Goal: Entertainment & Leisure: Consume media (video, audio)

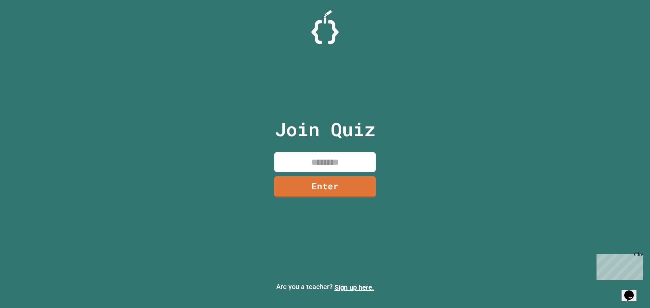
click at [317, 164] on input at bounding box center [325, 162] width 102 height 20
type input "********"
click at [333, 187] on link "Enter" at bounding box center [325, 186] width 103 height 22
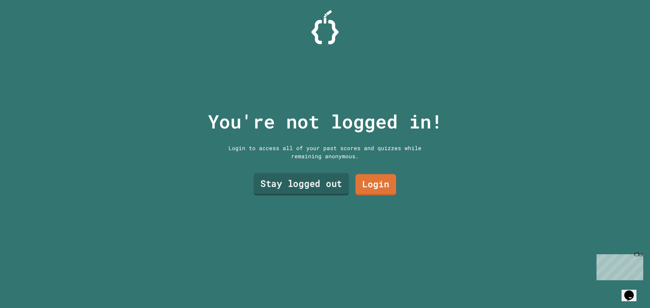
click at [310, 189] on link "Stay logged out" at bounding box center [301, 184] width 95 height 22
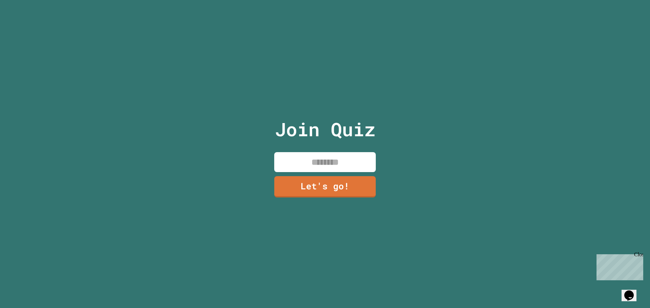
click at [323, 167] on input at bounding box center [325, 162] width 102 height 20
type input "*******"
click at [322, 180] on link "Let's go!" at bounding box center [325, 186] width 99 height 22
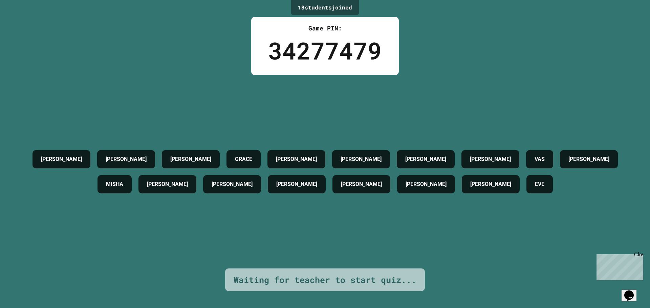
click at [451, 108] on div "[PERSON_NAME] [PERSON_NAME] [PERSON_NAME] [PERSON_NAME] [PERSON_NAME] [PERSON_N…" at bounding box center [325, 172] width 616 height 194
drag, startPoint x: 293, startPoint y: 122, endPoint x: 296, endPoint y: 109, distance: 13.6
click at [294, 122] on div "[PERSON_NAME] [PERSON_NAME] [PERSON_NAME] [PERSON_NAME] [PERSON_NAME] [PERSON_N…" at bounding box center [325, 172] width 616 height 194
click at [297, 109] on div "[PERSON_NAME] [PERSON_NAME] [PERSON_NAME] [PERSON_NAME] [PERSON_NAME] [PERSON_N…" at bounding box center [325, 172] width 616 height 194
click at [313, 153] on div "[PERSON_NAME] [PERSON_NAME] [PERSON_NAME] [PERSON_NAME] [PERSON_NAME] [PERSON_N…" at bounding box center [325, 172] width 616 height 50
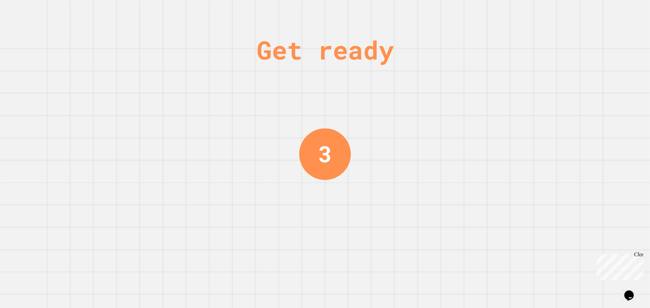
drag, startPoint x: 291, startPoint y: 123, endPoint x: 216, endPoint y: 133, distance: 75.5
click at [216, 133] on div "Get ready 3" at bounding box center [325, 154] width 650 height 308
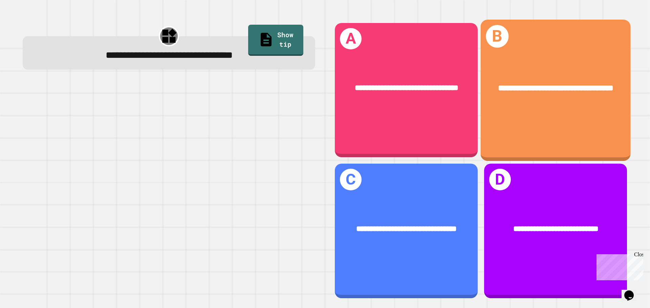
click at [515, 94] on div "**********" at bounding box center [555, 88] width 117 height 13
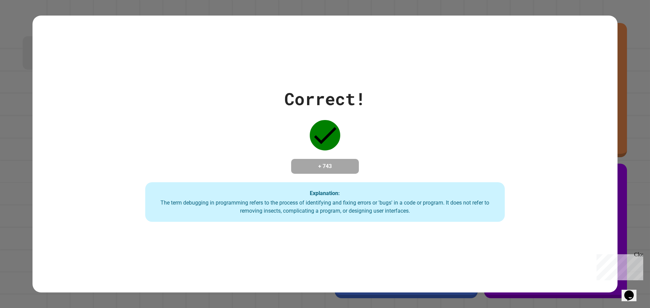
click at [432, 145] on div "Correct! + 743 Explanation: The term debugging in programming refers to the pro…" at bounding box center [325, 154] width 514 height 136
drag, startPoint x: 357, startPoint y: 50, endPoint x: 368, endPoint y: 25, distance: 27.6
click at [357, 49] on div "Correct! + 743 Explanation: The term debugging in programming refers to the pro…" at bounding box center [325, 155] width 585 height 278
click at [311, 1] on div "Correct! + 743 Explanation: The term debugging in programming refers to the pro…" at bounding box center [325, 154] width 650 height 308
click at [311, 4] on div "Correct! + 743 Explanation: The term debugging in programming refers to the pro…" at bounding box center [325, 154] width 650 height 308
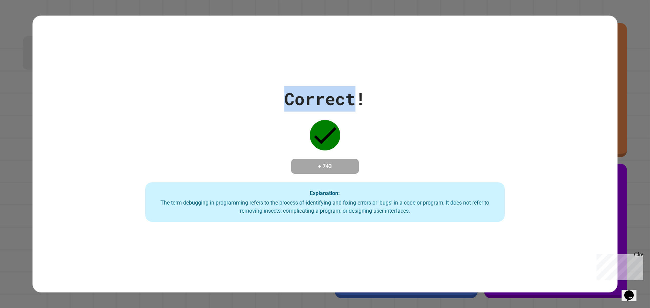
click at [311, 4] on div "Correct! + 743 Explanation: The term debugging in programming refers to the pro…" at bounding box center [325, 154] width 650 height 308
click at [312, 4] on div "Correct! + 743 Explanation: The term debugging in programming refers to the pro…" at bounding box center [325, 154] width 650 height 308
click at [453, 32] on div "Correct! + 743 Explanation: The term debugging in programming refers to the pro…" at bounding box center [325, 155] width 585 height 278
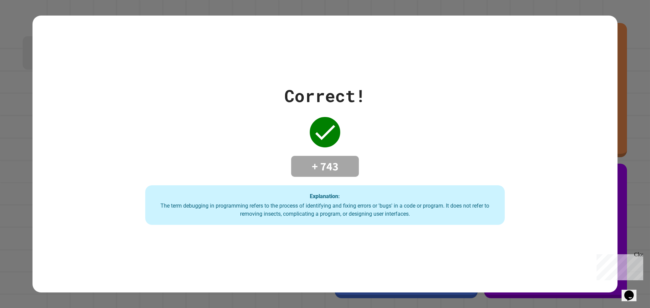
drag, startPoint x: 330, startPoint y: 145, endPoint x: 333, endPoint y: 143, distance: 4.3
click at [330, 145] on div "Correct! + 743 Explanation: The term debugging in programming refers to the pro…" at bounding box center [325, 154] width 514 height 142
drag, startPoint x: 441, startPoint y: 0, endPoint x: 370, endPoint y: 44, distance: 83.3
click at [369, 50] on div "Correct! + 743 Explanation: The term debugging in programming refers to the pro…" at bounding box center [325, 154] width 650 height 308
drag, startPoint x: 396, startPoint y: 153, endPoint x: 399, endPoint y: 121, distance: 32.3
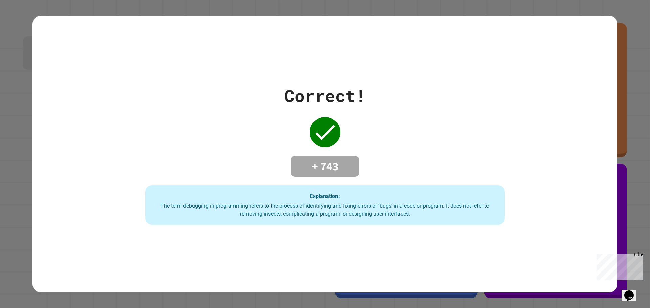
click at [396, 148] on div "Correct! + 743 Explanation: The term debugging in programming refers to the pro…" at bounding box center [325, 154] width 514 height 142
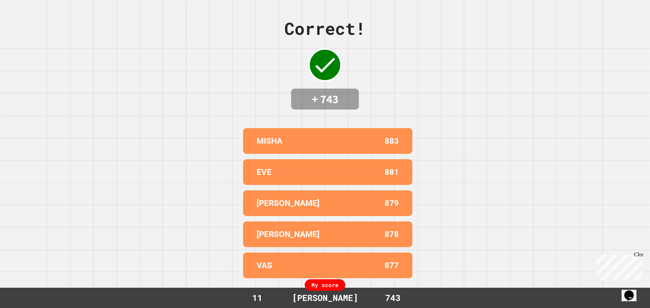
click at [353, 48] on div "Correct! + 743" at bounding box center [324, 63] width 81 height 94
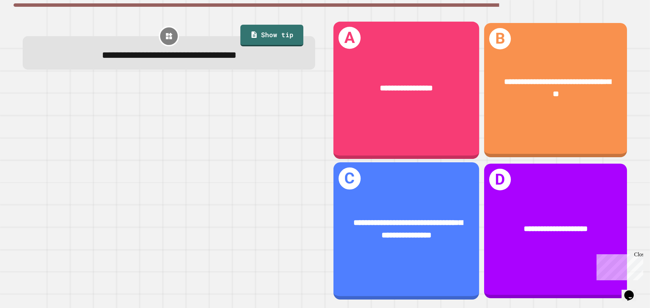
click at [401, 201] on div "**********" at bounding box center [407, 229] width 146 height 57
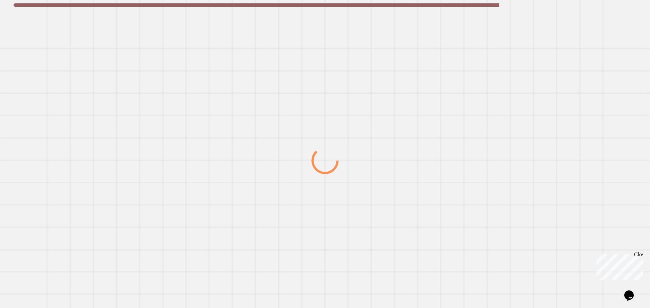
click at [401, 192] on div at bounding box center [325, 161] width 624 height 296
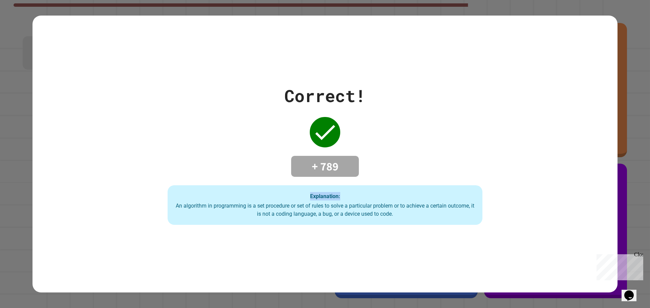
click at [401, 192] on div "Explanation: An algorithm in programming is a set procedure or set of rules to …" at bounding box center [325, 206] width 315 height 40
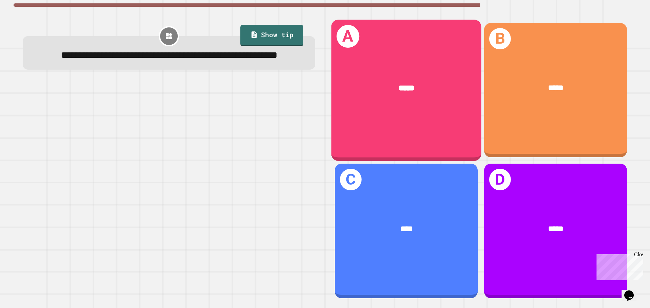
click at [415, 111] on div "A *****" at bounding box center [406, 90] width 150 height 141
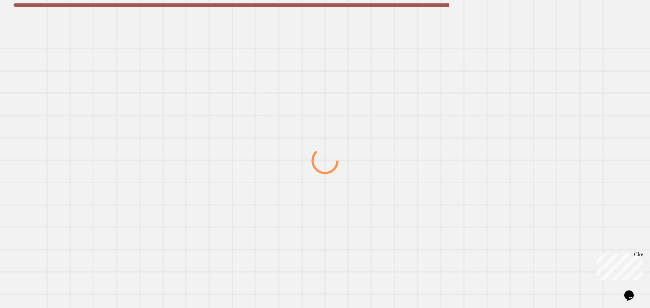
click at [415, 113] on div at bounding box center [325, 161] width 624 height 296
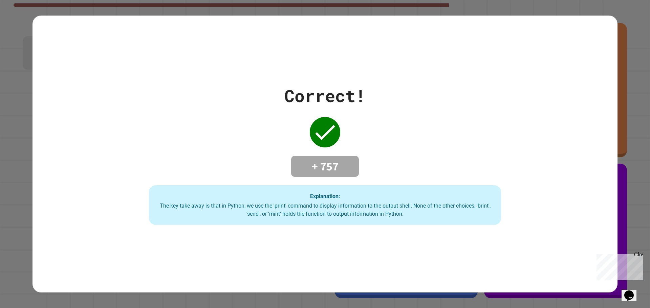
click at [415, 113] on div "Correct! + 757 Explanation: The key take away is that in Python, we use the 'pr…" at bounding box center [325, 154] width 503 height 142
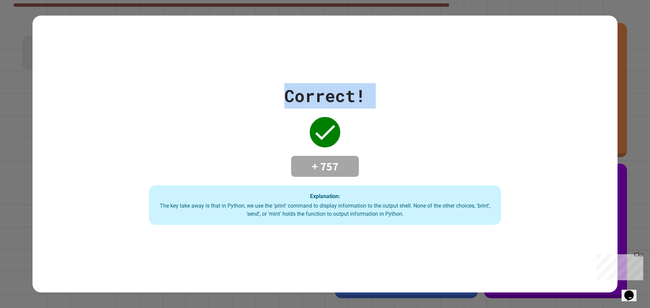
click at [415, 113] on div "Correct! + 757 Explanation: The key take away is that in Python, we use the 'pr…" at bounding box center [325, 154] width 503 height 142
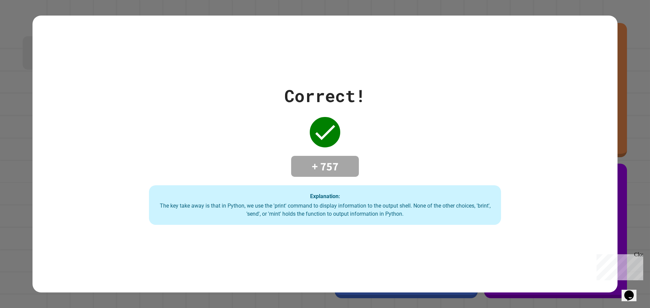
drag, startPoint x: 241, startPoint y: 172, endPoint x: 244, endPoint y: 145, distance: 26.5
click at [241, 168] on div "Correct! + 757 Explanation: The key take away is that in Python, we use the 'pr…" at bounding box center [325, 154] width 503 height 142
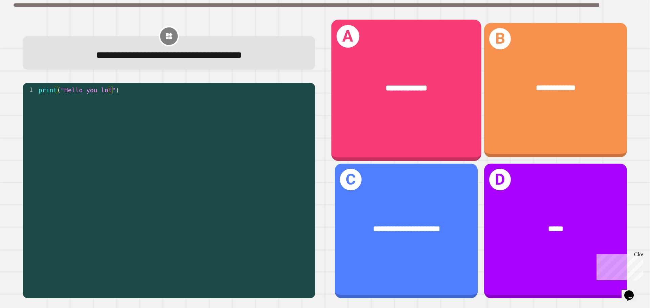
click at [355, 86] on div "**********" at bounding box center [406, 88] width 117 height 13
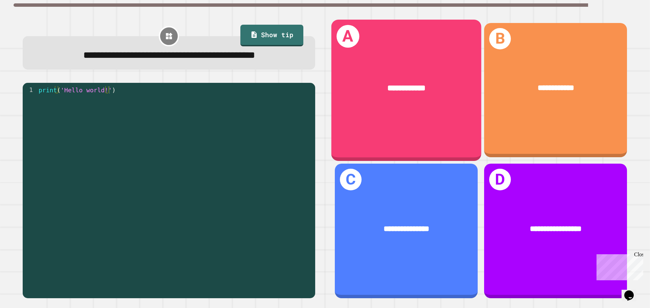
click at [398, 97] on div "**********" at bounding box center [406, 88] width 150 height 45
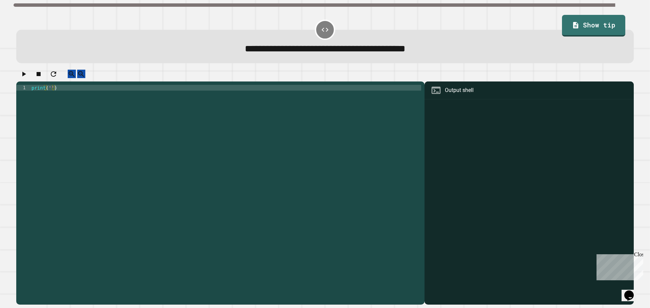
click at [50, 94] on div "print ( '' )" at bounding box center [225, 188] width 391 height 207
type textarea "**********"
click at [23, 78] on icon "button" at bounding box center [24, 74] width 8 height 8
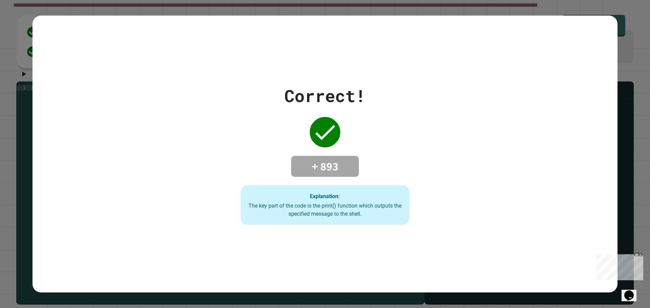
drag, startPoint x: 332, startPoint y: 209, endPoint x: 337, endPoint y: 216, distance: 8.3
click at [333, 209] on div "The key part of the code is the print() function which outputs the specified me…" at bounding box center [325, 210] width 155 height 16
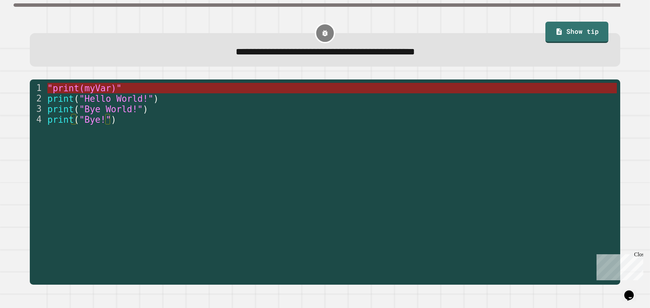
click at [89, 89] on span ""print(myVar)"" at bounding box center [84, 88] width 74 height 10
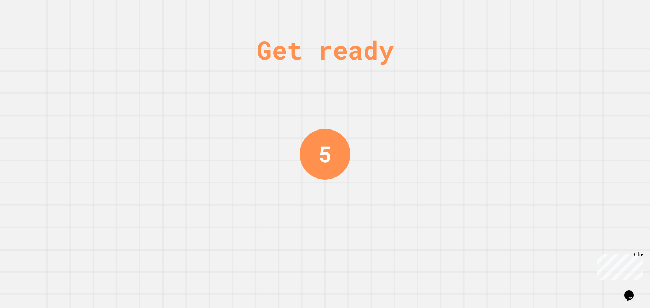
click at [377, 161] on div "Get ready 5" at bounding box center [325, 154] width 650 height 308
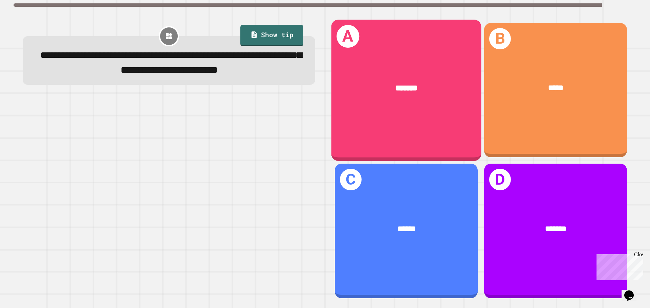
click at [402, 133] on div "A *******" at bounding box center [406, 90] width 150 height 141
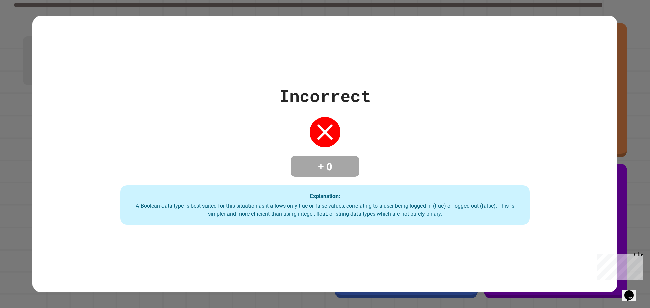
click at [402, 133] on div "Incorrect + 0 Explanation: A Boolean data type is best suited for this situatio…" at bounding box center [325, 154] width 585 height 142
click at [414, 151] on div "Incorrect + 0 Explanation: A Boolean data type is best suited for this situatio…" at bounding box center [325, 154] width 585 height 142
click at [413, 151] on div "Incorrect + 0 Explanation: A Boolean data type is best suited for this situatio…" at bounding box center [325, 154] width 585 height 142
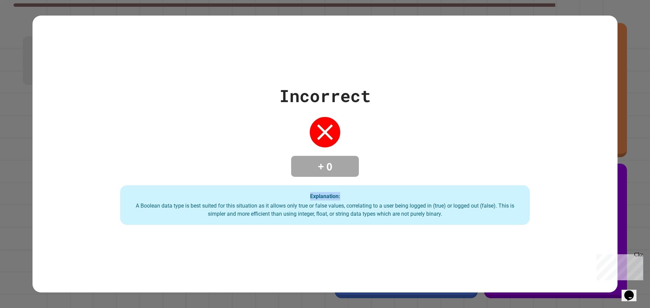
click at [413, 151] on div "Incorrect + 0 Explanation: A Boolean data type is best suited for this situatio…" at bounding box center [325, 154] width 585 height 142
click at [411, 152] on div "Incorrect + 0 Explanation: A Boolean data type is best suited for this situatio…" at bounding box center [325, 154] width 585 height 142
click at [410, 153] on div "Incorrect + 0 Explanation: A Boolean data type is best suited for this situatio…" at bounding box center [325, 154] width 585 height 142
click at [411, 153] on div "Incorrect + 0 Explanation: A Boolean data type is best suited for this situatio…" at bounding box center [325, 154] width 585 height 142
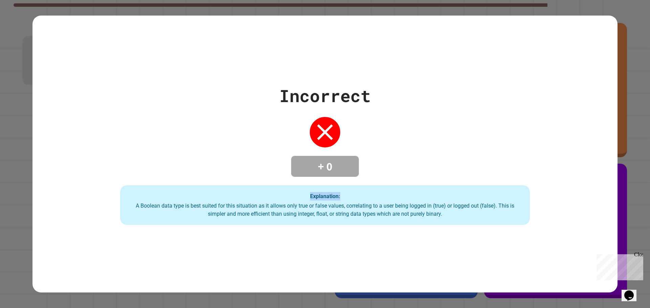
click at [411, 153] on div "Incorrect + 0 Explanation: A Boolean data type is best suited for this situatio…" at bounding box center [325, 154] width 585 height 142
drag, startPoint x: 235, startPoint y: 117, endPoint x: 238, endPoint y: 110, distance: 7.6
click at [238, 110] on div "Incorrect + 0 Explanation: A Boolean data type is best suited for this situatio…" at bounding box center [325, 154] width 585 height 142
drag, startPoint x: 238, startPoint y: 110, endPoint x: 245, endPoint y: 99, distance: 12.9
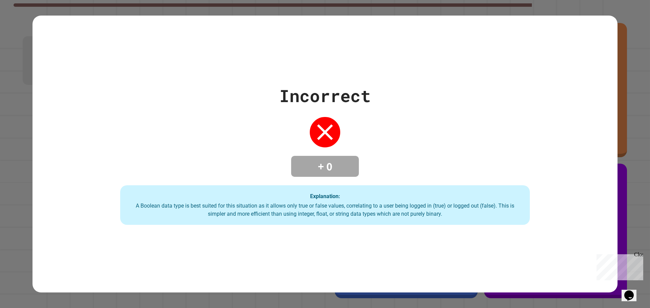
click at [245, 99] on div "Incorrect + 0 Explanation: A Boolean data type is best suited for this situatio…" at bounding box center [325, 154] width 585 height 142
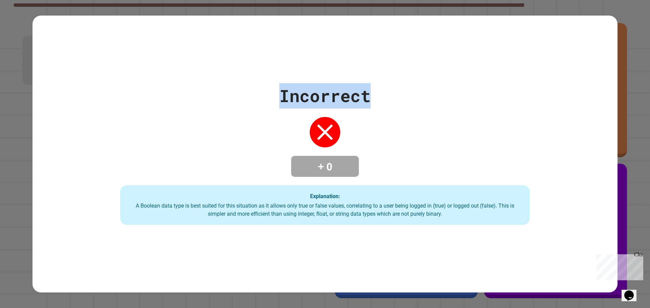
click at [245, 99] on div "Incorrect + 0 Explanation: A Boolean data type is best suited for this situatio…" at bounding box center [325, 154] width 585 height 142
drag, startPoint x: 245, startPoint y: 99, endPoint x: 249, endPoint y: 93, distance: 6.5
click at [249, 93] on div "Incorrect + 0 Explanation: A Boolean data type is best suited for this situatio…" at bounding box center [325, 154] width 585 height 142
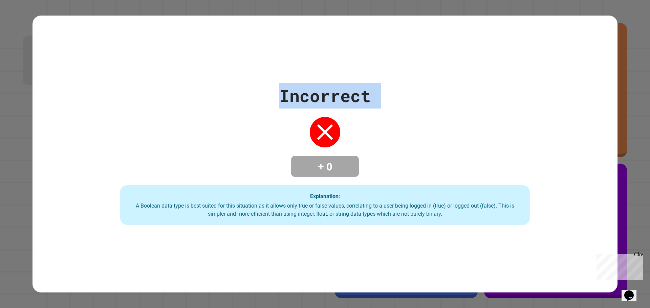
click at [256, 49] on div "Incorrect + 0 Explanation: A Boolean data type is best suited for this situatio…" at bounding box center [325, 155] width 585 height 278
click at [269, 6] on div "Incorrect + 0 Explanation: A Boolean data type is best suited for this situatio…" at bounding box center [325, 154] width 650 height 308
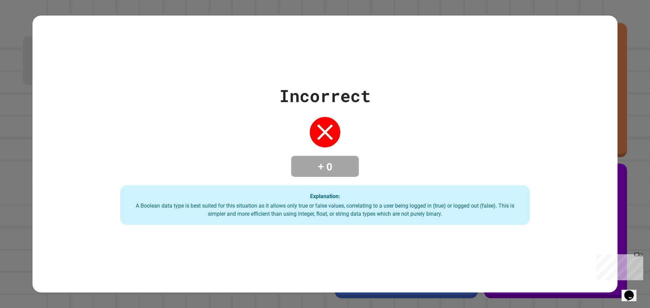
click at [269, 6] on div "Incorrect + 0 Explanation: A Boolean data type is best suited for this situatio…" at bounding box center [325, 154] width 650 height 308
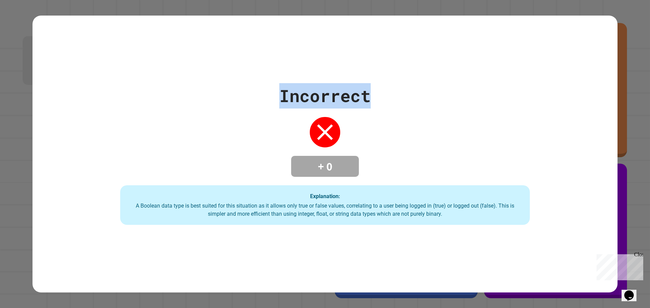
click at [269, 6] on div "Incorrect + 0 Explanation: A Boolean data type is best suited for this situatio…" at bounding box center [325, 154] width 650 height 308
click at [240, 38] on div "Incorrect + 0 Explanation: A Boolean data type is best suited for this situatio…" at bounding box center [325, 155] width 585 height 278
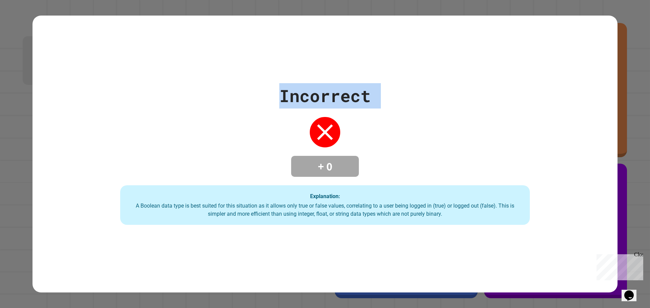
click at [240, 38] on div "Incorrect + 0 Explanation: A Boolean data type is best suited for this situatio…" at bounding box center [325, 155] width 585 height 278
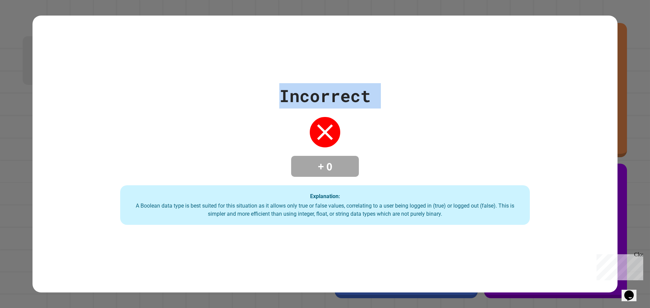
click at [241, 37] on div "Incorrect + 0 Explanation: A Boolean data type is best suited for this situatio…" at bounding box center [325, 155] width 585 height 278
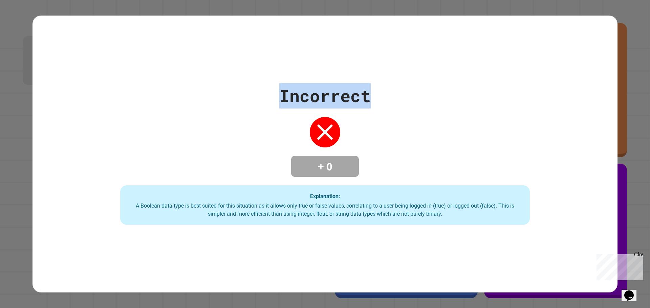
click at [241, 37] on div "Incorrect + 0 Explanation: A Boolean data type is best suited for this situatio…" at bounding box center [325, 155] width 585 height 278
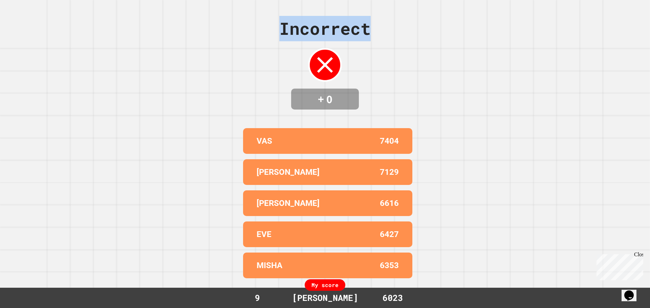
click at [241, 37] on div "Incorrect + 0 VAS 7404 EMMANUEL 7129 AARON 6616 EVE 6427 MISHA 6353 My score 9 …" at bounding box center [325, 154] width 650 height 308
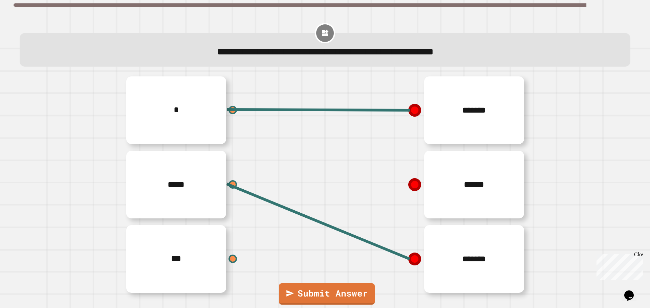
drag, startPoint x: 410, startPoint y: 187, endPoint x: 291, endPoint y: 263, distance: 140.9
click at [297, 257] on div "* ***** *** ******* ****** *******" at bounding box center [325, 184] width 406 height 223
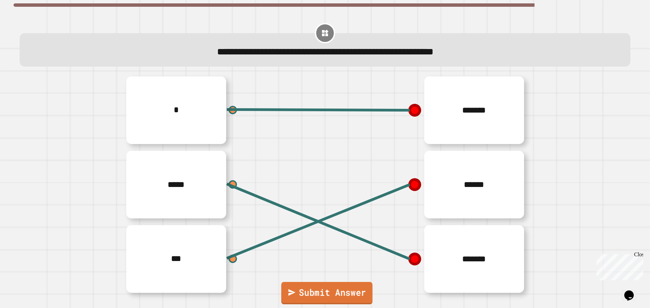
drag, startPoint x: 294, startPoint y: 295, endPoint x: 284, endPoint y: 275, distance: 21.8
click at [291, 288] on link "Submit Answer" at bounding box center [326, 293] width 91 height 22
drag, startPoint x: 284, startPoint y: 275, endPoint x: 283, endPoint y: 269, distance: 6.2
click at [283, 270] on div "***" at bounding box center [223, 259] width 203 height 74
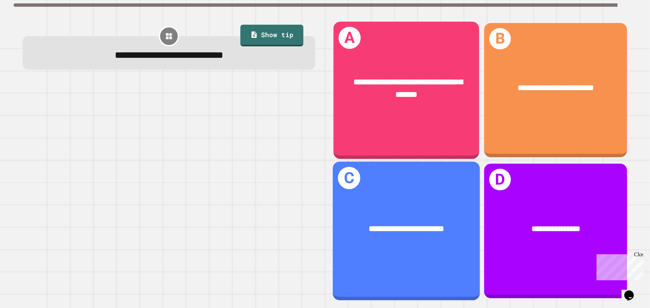
click at [403, 88] on span "**********" at bounding box center [408, 88] width 109 height 20
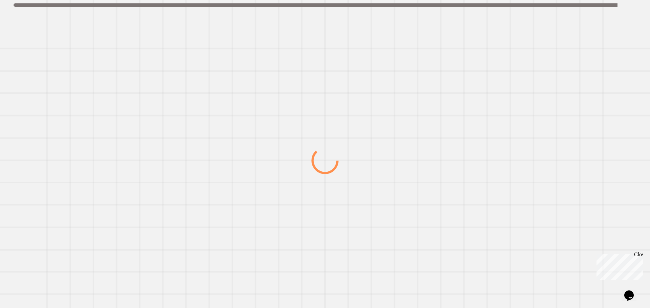
click at [403, 88] on div at bounding box center [325, 161] width 624 height 296
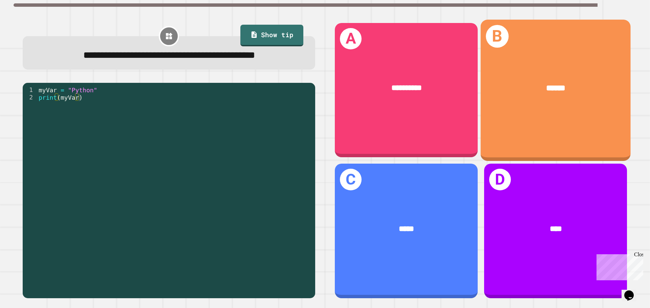
click at [510, 113] on div "B ******" at bounding box center [556, 90] width 150 height 141
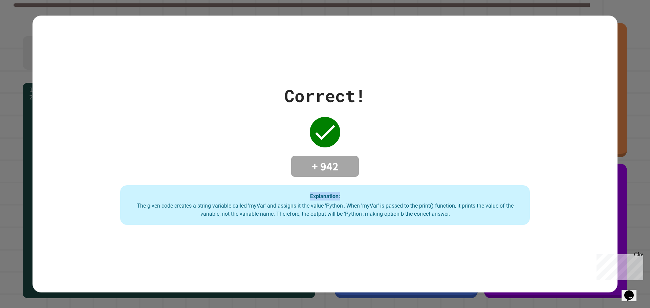
click at [510, 112] on div "Correct! + 942 Explanation: The given code creates a string variable called 'my…" at bounding box center [325, 154] width 585 height 142
click at [511, 112] on div "Correct! + 942 Explanation: The given code creates a string variable called 'my…" at bounding box center [325, 154] width 585 height 142
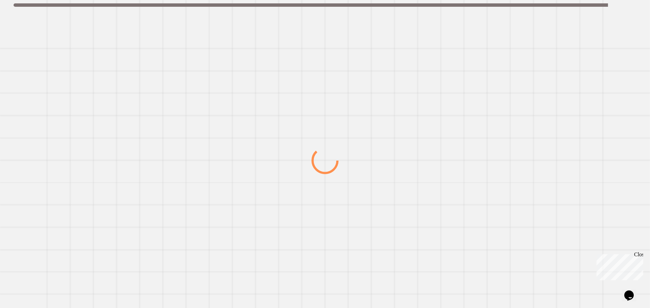
click at [118, 112] on div at bounding box center [325, 161] width 624 height 296
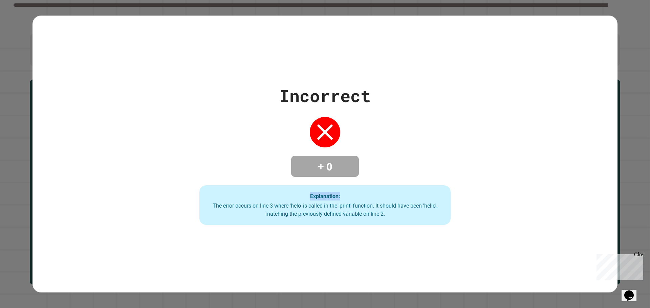
drag, startPoint x: 119, startPoint y: 112, endPoint x: 176, endPoint y: 109, distance: 57.0
click at [118, 112] on div "Incorrect + 0 Explanation: The error occurs on line 3 where 'helo' is called in…" at bounding box center [325, 154] width 585 height 142
drag, startPoint x: 349, startPoint y: 145, endPoint x: 390, endPoint y: 151, distance: 42.2
click at [348, 146] on div "Incorrect + 0 Explanation: The error occurs on line 3 where 'helo' is called in…" at bounding box center [325, 154] width 359 height 142
click at [491, 175] on div "Incorrect + 0 Explanation: The error occurs on line 3 where 'helo' is called in…" at bounding box center [325, 154] width 359 height 142
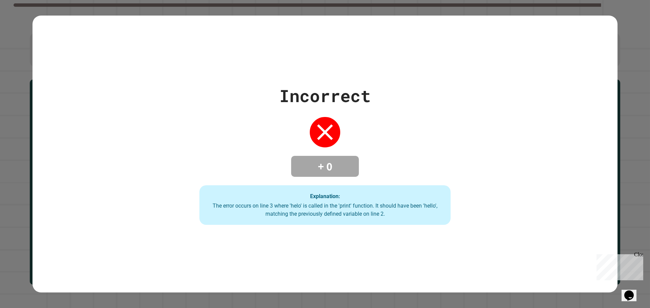
click at [491, 172] on div "Incorrect + 0 Explanation: The error occurs on line 3 where 'helo' is called in…" at bounding box center [325, 154] width 359 height 142
click at [491, 168] on div "Incorrect + 0 Explanation: The error occurs on line 3 where 'helo' is called in…" at bounding box center [325, 154] width 359 height 142
drag, startPoint x: 492, startPoint y: 159, endPoint x: 500, endPoint y: 84, distance: 75.6
click at [499, 135] on div "Incorrect + 0 Explanation: The error occurs on line 3 where 'helo' is called in…" at bounding box center [325, 154] width 359 height 142
click at [551, 38] on div "Incorrect + 0 Explanation: The error occurs on line 3 where 'helo' is called in…" at bounding box center [325, 155] width 585 height 278
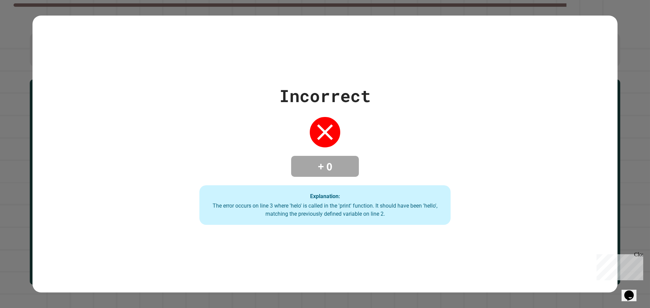
click at [366, 193] on div "Explanation: The error occurs on line 3 where 'helo' is called in the 'print' f…" at bounding box center [325, 206] width 252 height 40
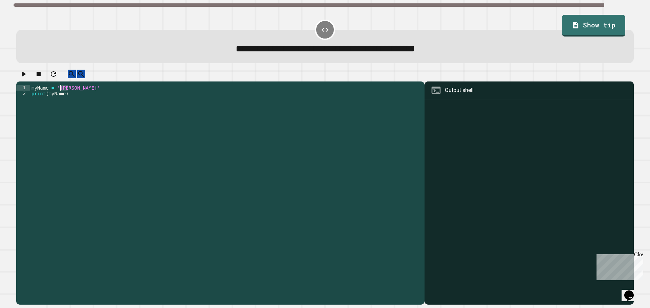
drag, startPoint x: 67, startPoint y: 94, endPoint x: 59, endPoint y: 94, distance: 7.4
click at [59, 94] on div "myName = 'Ryan' print ( myName )" at bounding box center [225, 188] width 391 height 207
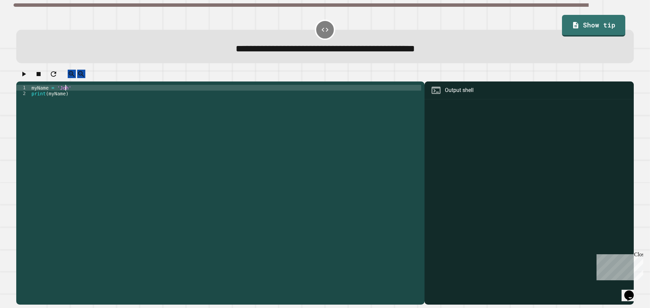
scroll to position [0, 2]
type textarea "**********"
drag, startPoint x: 19, startPoint y: 79, endPoint x: 23, endPoint y: 79, distance: 4.1
click at [23, 79] on div at bounding box center [325, 76] width 618 height 12
click at [27, 77] on icon "button" at bounding box center [24, 74] width 8 height 8
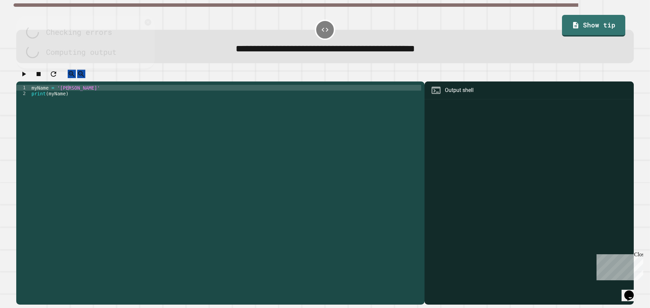
click at [27, 77] on div at bounding box center [325, 76] width 618 height 12
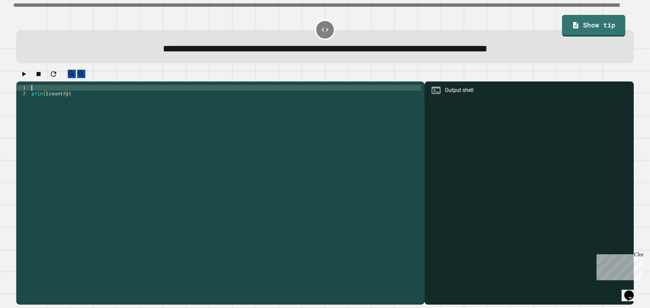
click at [35, 96] on div "print ( country )" at bounding box center [225, 188] width 391 height 207
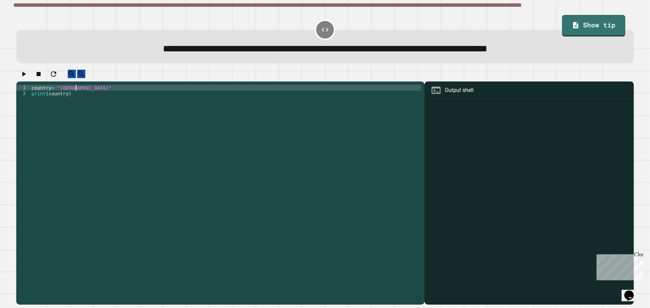
click at [26, 78] on icon "button" at bounding box center [24, 74] width 8 height 8
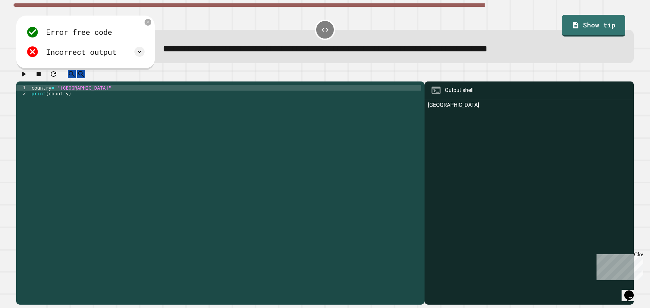
click at [54, 94] on div "country = "england" print ( country )" at bounding box center [225, 188] width 391 height 207
click at [25, 78] on icon "button" at bounding box center [24, 74] width 8 height 8
click at [25, 78] on div at bounding box center [325, 76] width 618 height 12
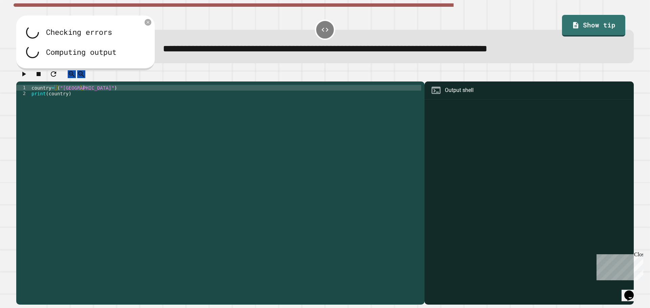
click at [25, 78] on div at bounding box center [325, 76] width 618 height 12
click at [61, 95] on div "country = ( "england" ) print ( country )" at bounding box center [225, 188] width 391 height 207
type textarea "**********"
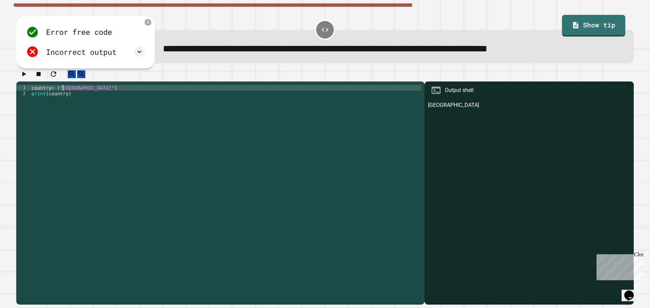
click at [25, 77] on icon "button" at bounding box center [24, 74] width 8 height 8
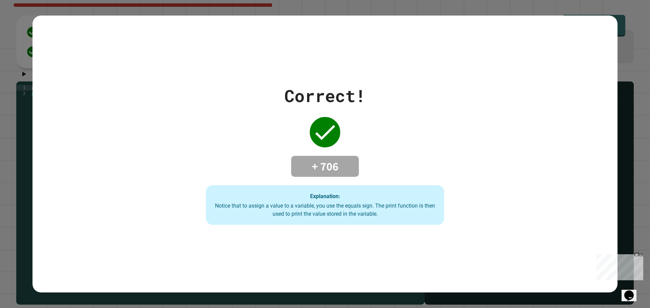
drag, startPoint x: 205, startPoint y: 137, endPoint x: 209, endPoint y: 138, distance: 4.0
click at [209, 138] on div "Correct! + 706 Explanation: Notice that to assign a value to a variable, you us…" at bounding box center [325, 154] width 340 height 142
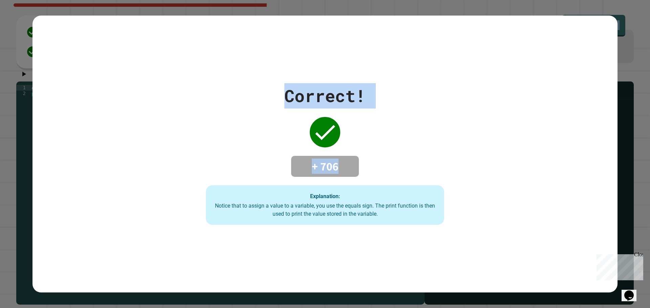
drag, startPoint x: 182, startPoint y: 167, endPoint x: 0, endPoint y: -41, distance: 276.2
click at [0, 0] on html "**********" at bounding box center [325, 154] width 650 height 308
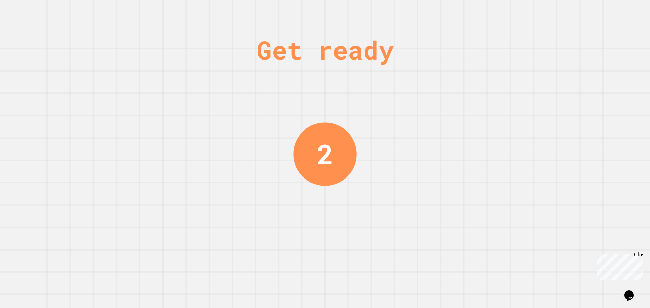
drag, startPoint x: 401, startPoint y: 74, endPoint x: 379, endPoint y: 235, distance: 163.0
click at [379, 235] on div "Get ready 2" at bounding box center [325, 154] width 650 height 308
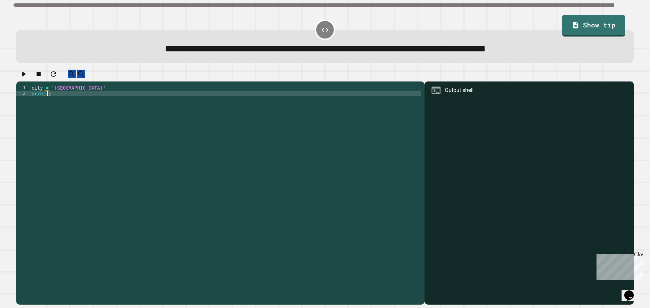
click at [47, 101] on div "city = 'Madrid' print ( )" at bounding box center [225, 188] width 391 height 207
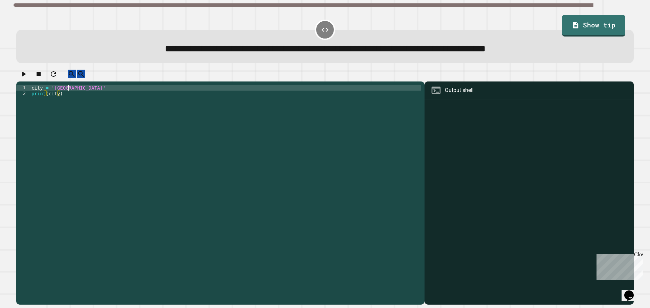
click at [67, 96] on div "city = 'Madrid' print ( city )" at bounding box center [225, 188] width 391 height 207
type textarea "**********"
click at [19, 77] on div at bounding box center [325, 76] width 618 height 12
drag, startPoint x: 19, startPoint y: 77, endPoint x: 24, endPoint y: 77, distance: 4.4
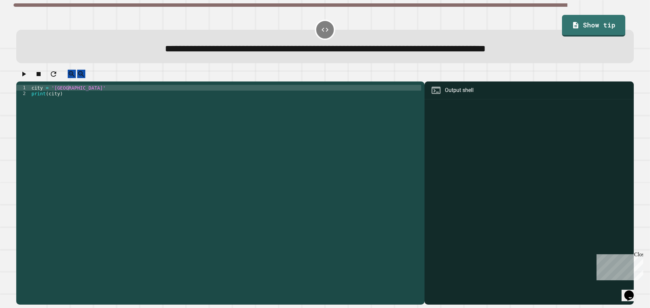
click at [21, 77] on div at bounding box center [325, 76] width 618 height 12
click at [24, 77] on icon "button" at bounding box center [24, 74] width 8 height 8
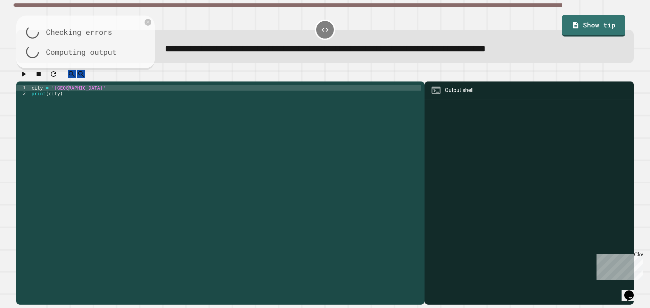
click at [24, 76] on div at bounding box center [325, 76] width 618 height 12
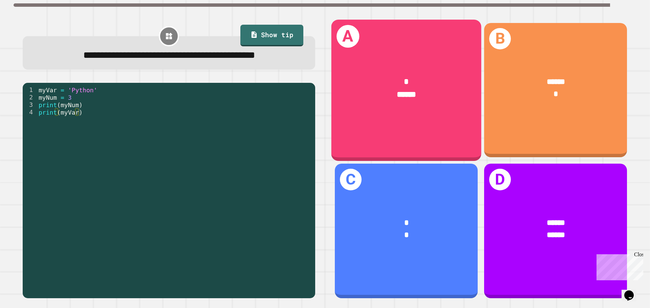
click at [412, 88] on div "******" at bounding box center [406, 94] width 117 height 13
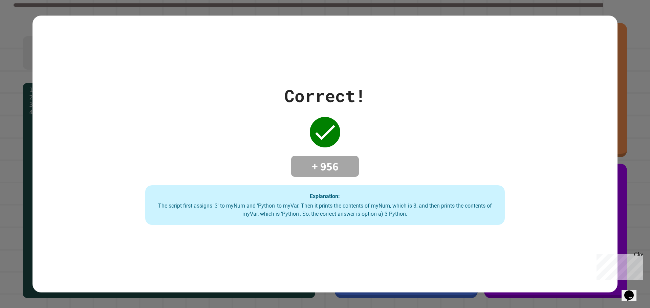
click at [412, 87] on div "Correct! + 956 Explanation: The script first assigns '3' to myNum and 'Python' …" at bounding box center [325, 154] width 514 height 142
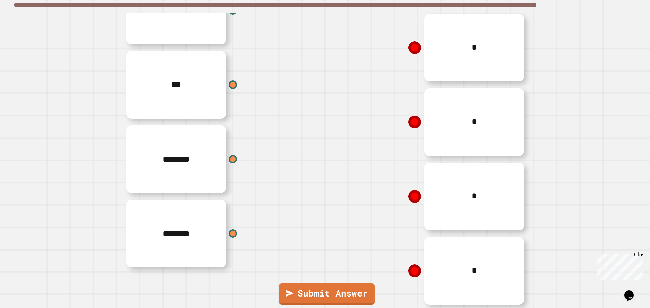
scroll to position [13, 0]
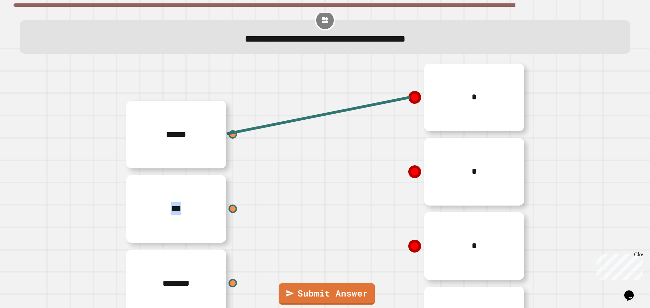
drag, startPoint x: 228, startPoint y: 136, endPoint x: 249, endPoint y: 163, distance: 33.1
click at [251, 164] on div "******" at bounding box center [223, 135] width 203 height 74
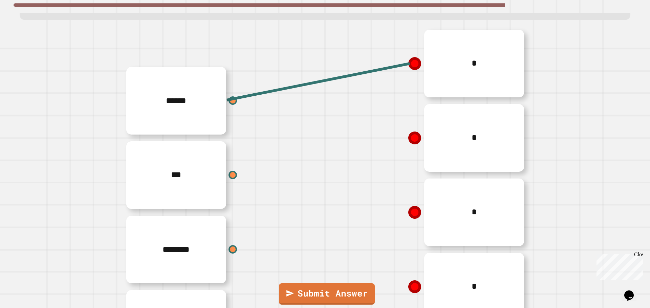
click at [409, 66] on line at bounding box center [318, 82] width 183 height 37
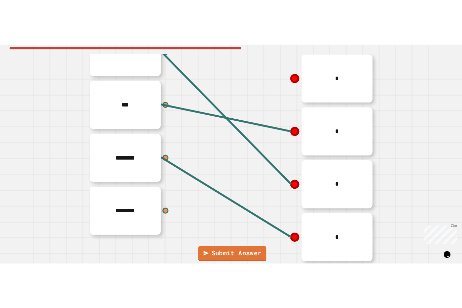
scroll to position [91, 0]
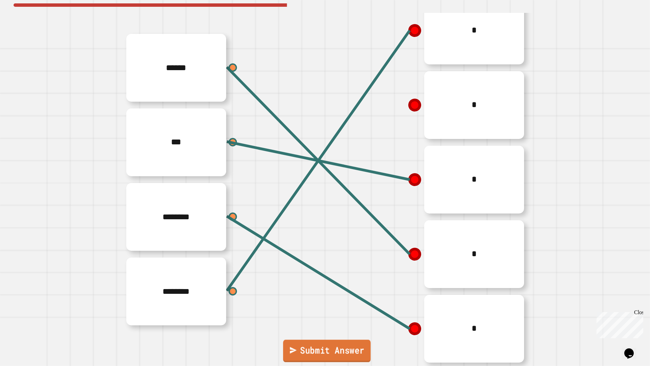
click at [306, 308] on link "Submit Answer" at bounding box center [327, 350] width 88 height 22
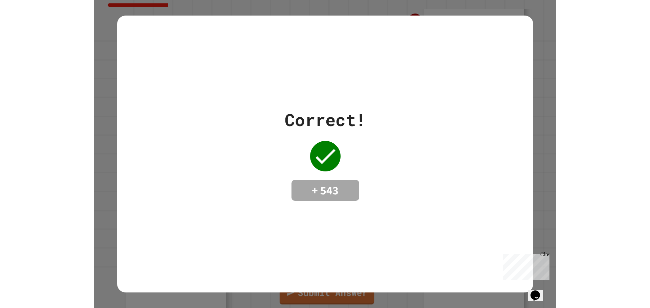
scroll to position [87, 0]
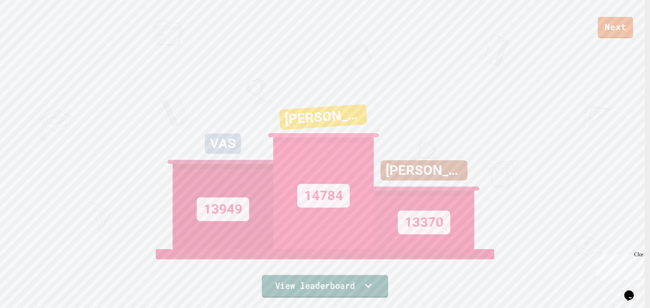
click at [313, 284] on link "View leaderboard" at bounding box center [325, 286] width 126 height 23
